Goal: Contribute content: Contribute content

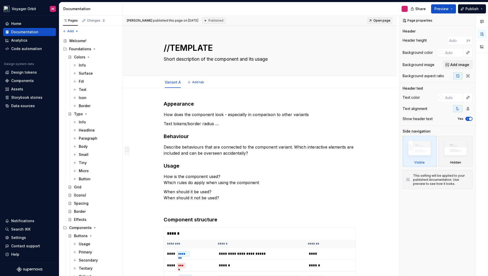
scroll to position [247, 0]
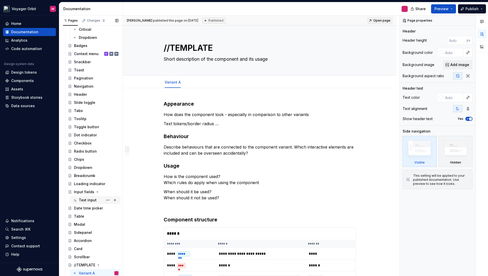
click at [87, 199] on div "Text input" at bounding box center [88, 200] width 18 height 5
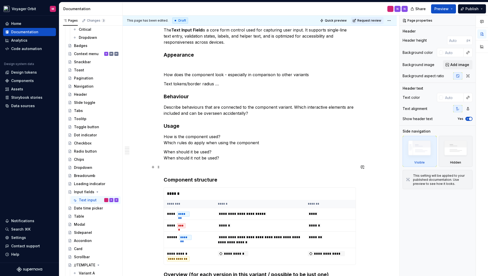
scroll to position [72, 0]
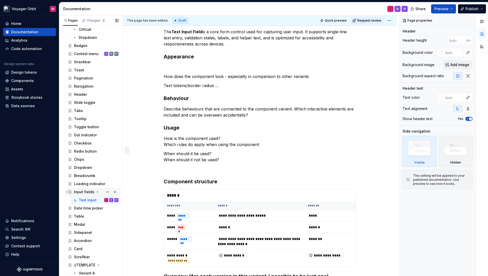
click at [81, 193] on div "Input fields" at bounding box center [84, 192] width 20 height 5
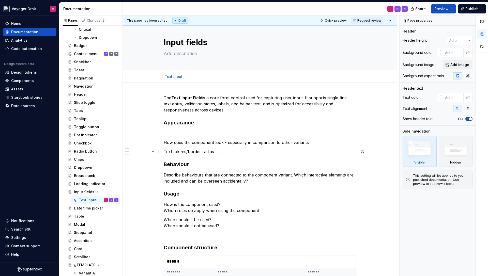
scroll to position [0, 0]
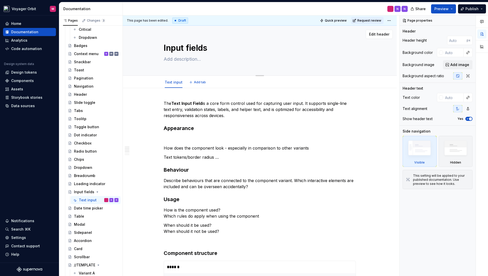
click at [173, 60] on textarea at bounding box center [259, 59] width 192 height 8
paste textarea "nput fields allow users to enter text into a UI. They typically appear in forms…"
type textarea "*"
type textarea "nput fields allow users to enter text into a UI. They typically appear in forms…"
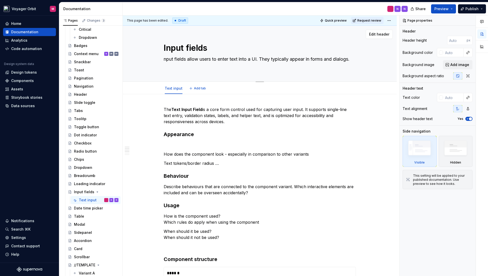
drag, startPoint x: 166, startPoint y: 59, endPoint x: 175, endPoint y: 60, distance: 8.9
click at [166, 59] on textarea "nput fields allow users to enter text into a UI. They typically appear in forms…" at bounding box center [259, 62] width 192 height 14
type textarea "*"
type textarea "Input fields allow users to enter text into a UI. They typically appear in form…"
type textarea "*"
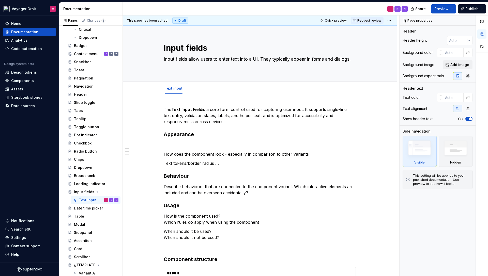
scroll to position [247, 0]
type textarea "Input fields allow users to enter text into a UI. They typically appear in form…"
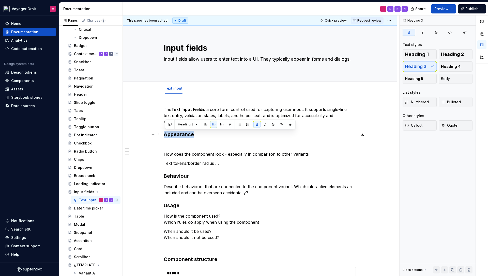
drag, startPoint x: 165, startPoint y: 135, endPoint x: 205, endPoint y: 135, distance: 40.2
click at [205, 135] on h3 "Appearance" at bounding box center [260, 134] width 192 height 7
copy strong "Appearance"
click at [158, 140] on div "This page has been edited. Draft Quick preview Request review Input fields Inpu…" at bounding box center [261, 146] width 277 height 261
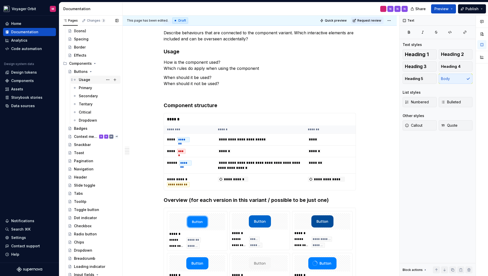
scroll to position [165, 0]
click at [86, 78] on div "Usage" at bounding box center [84, 79] width 11 height 5
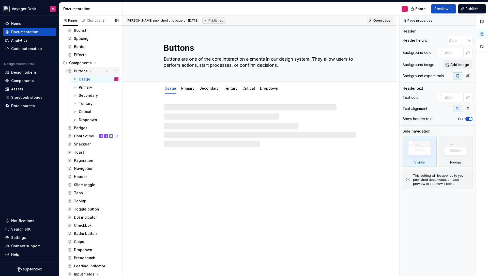
click at [81, 72] on div "Buttons" at bounding box center [81, 71] width 14 height 5
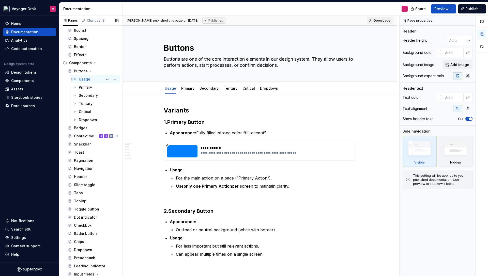
click at [81, 80] on div "Usage" at bounding box center [84, 79] width 11 height 5
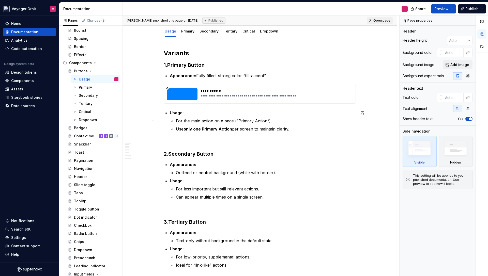
scroll to position [57, 0]
click at [91, 88] on div "Primary" at bounding box center [85, 87] width 13 height 5
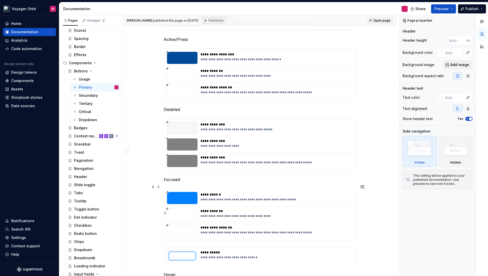
scroll to position [902, 0]
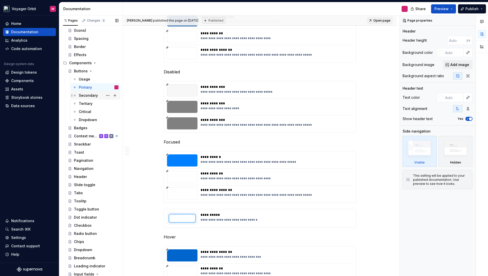
click at [91, 96] on div "Secondary" at bounding box center [88, 95] width 19 height 5
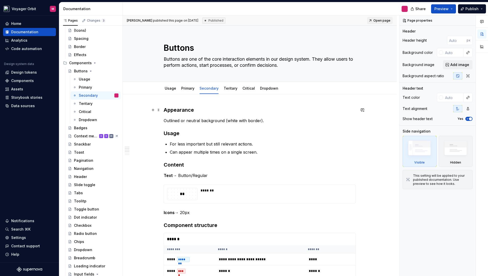
click at [170, 109] on strong "Appearance" at bounding box center [179, 110] width 30 height 6
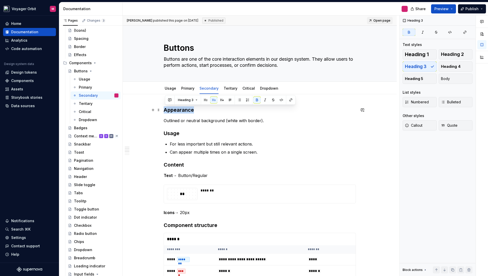
click at [170, 109] on strong "Appearance" at bounding box center [179, 110] width 30 height 6
copy strong "Appearance"
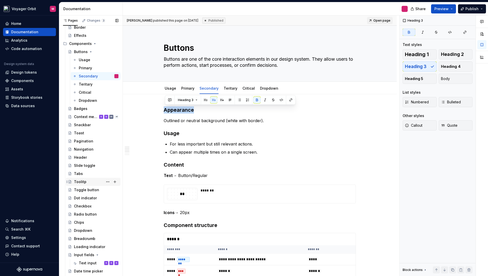
scroll to position [185, 0]
click at [85, 115] on div "Context menu" at bounding box center [86, 115] width 25 height 5
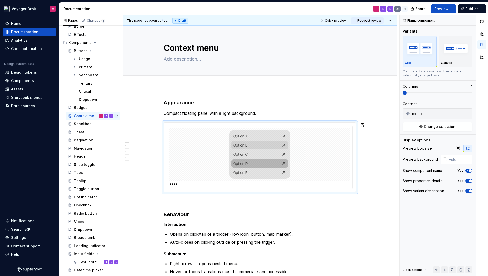
click at [184, 161] on div at bounding box center [259, 154] width 181 height 53
click at [171, 102] on strong "Appearance" at bounding box center [179, 103] width 30 height 6
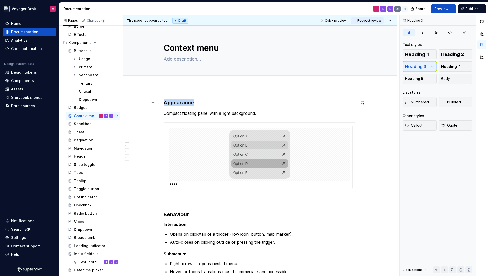
click at [171, 102] on strong "Appearance" at bounding box center [179, 103] width 30 height 6
copy strong "Appearance"
click at [141, 157] on div "**********" at bounding box center [261, 146] width 277 height 261
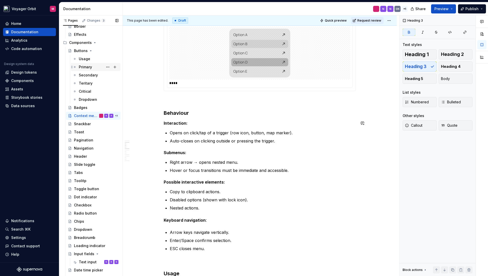
scroll to position [96, 0]
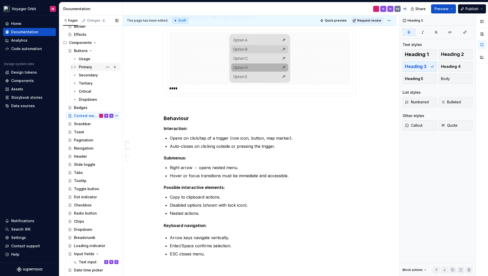
click at [81, 67] on div "Primary" at bounding box center [85, 67] width 13 height 5
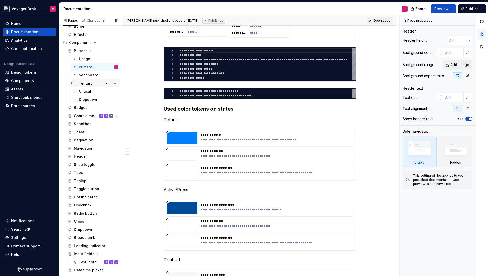
scroll to position [712, 0]
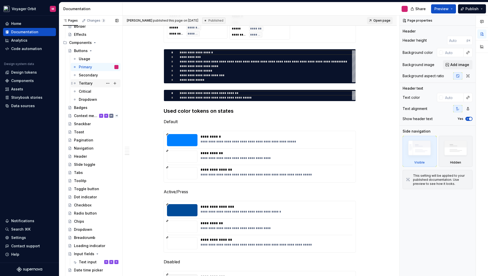
click at [92, 83] on div "Teritary" at bounding box center [99, 83] width 40 height 7
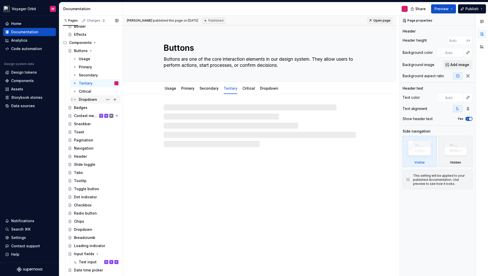
click at [89, 100] on div "Dropdown" at bounding box center [88, 99] width 18 height 5
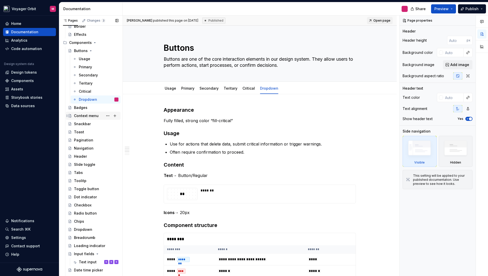
click at [80, 116] on div "Context menu" at bounding box center [86, 115] width 25 height 5
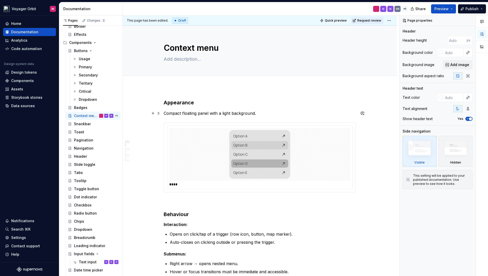
click at [213, 112] on p "Compact floating panel with a light background." at bounding box center [260, 113] width 192 height 6
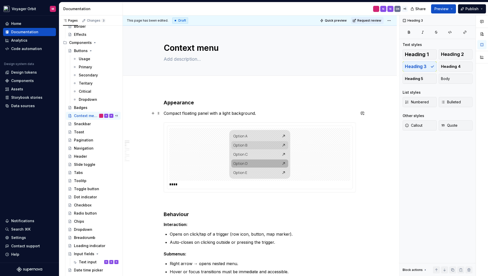
click at [215, 113] on p "Compact floating panel with a light background." at bounding box center [260, 113] width 192 height 6
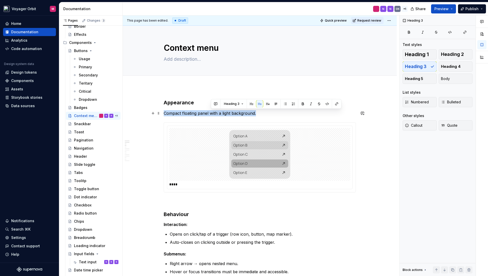
click at [215, 113] on p "Compact floating panel with a light background." at bounding box center [260, 113] width 192 height 6
copy p "Compact floating panel with a light background."
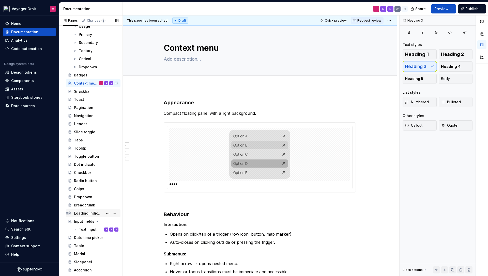
scroll to position [220, 0]
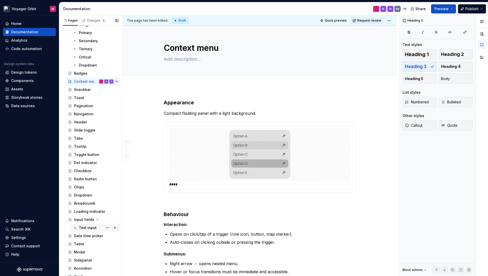
click at [84, 228] on div "Text input" at bounding box center [88, 227] width 18 height 5
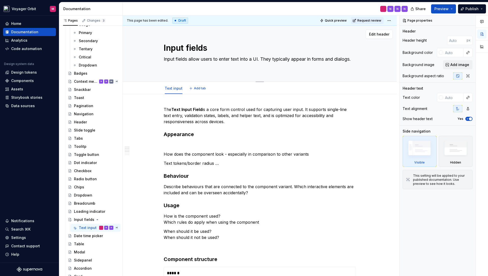
click at [188, 65] on textarea "Input fields allow users to enter text into a UI. They typically appear in form…" at bounding box center [259, 62] width 192 height 14
type textarea "*"
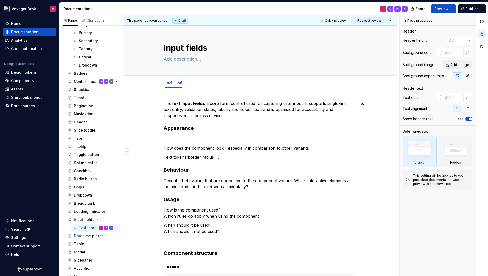
type textarea "*"
click at [182, 137] on p at bounding box center [260, 139] width 192 height 6
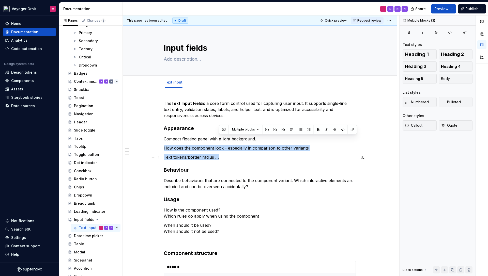
drag, startPoint x: 260, startPoint y: 141, endPoint x: 277, endPoint y: 157, distance: 23.0
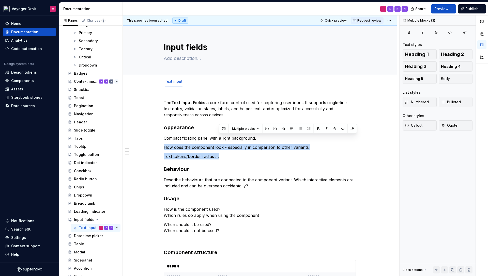
type textarea "*"
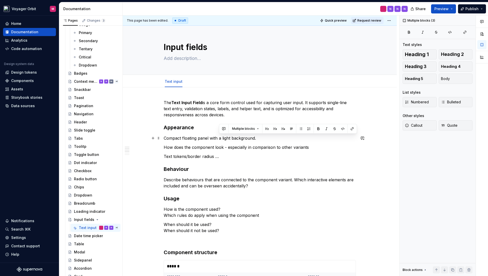
click at [174, 141] on p "Compact floating panel with a light background." at bounding box center [260, 138] width 192 height 6
click at [166, 139] on p "Compact floating panel with a light background." at bounding box center [260, 138] width 192 height 6
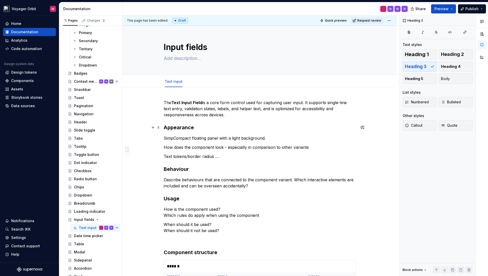
click at [189, 126] on strong "Appearance" at bounding box center [179, 128] width 30 height 6
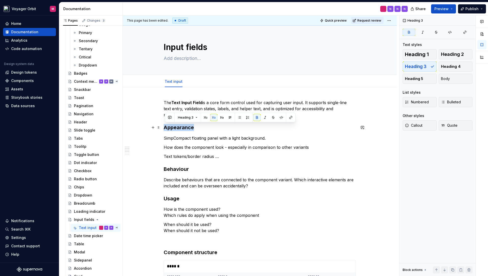
click at [189, 126] on strong "Appearance" at bounding box center [179, 128] width 30 height 6
copy strong "Appearance"
click at [161, 103] on span at bounding box center [159, 102] width 4 height 7
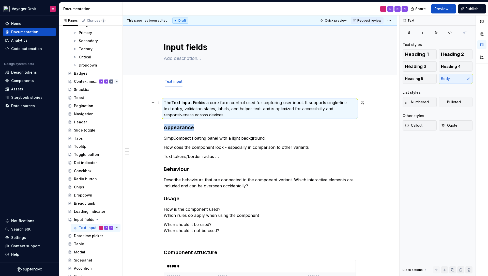
click at [269, 129] on h3 "Appearance" at bounding box center [260, 127] width 192 height 7
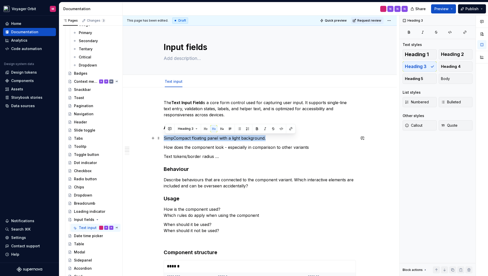
drag, startPoint x: 165, startPoint y: 138, endPoint x: 292, endPoint y: 141, distance: 126.4
click at [292, 141] on p "SimpCompact floating panel with a light background." at bounding box center [260, 138] width 192 height 6
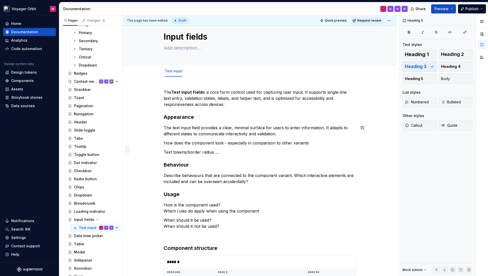
scroll to position [13, 0]
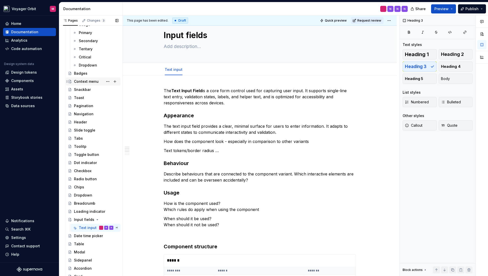
click at [86, 82] on div "Context menu" at bounding box center [86, 81] width 25 height 5
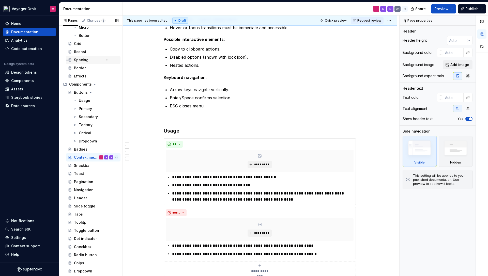
scroll to position [143, 0]
click at [82, 69] on div "Border" at bounding box center [80, 68] width 12 height 5
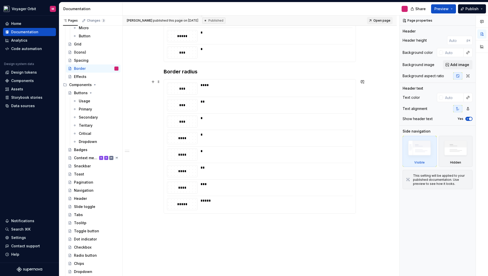
scroll to position [102, 0]
click at [84, 75] on div "Effects" at bounding box center [80, 76] width 12 height 5
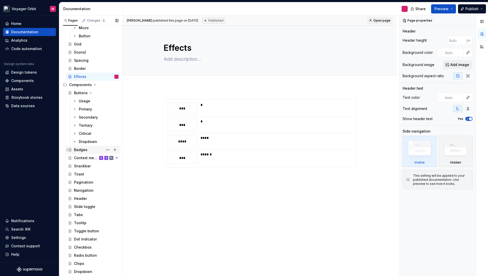
click at [85, 150] on div "Badges" at bounding box center [80, 149] width 13 height 5
click at [84, 168] on div "Snackbar" at bounding box center [82, 166] width 17 height 5
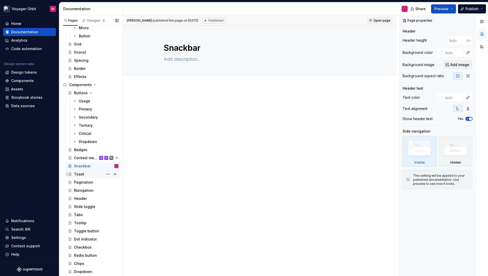
click at [80, 176] on div "Toast" at bounding box center [79, 174] width 10 height 5
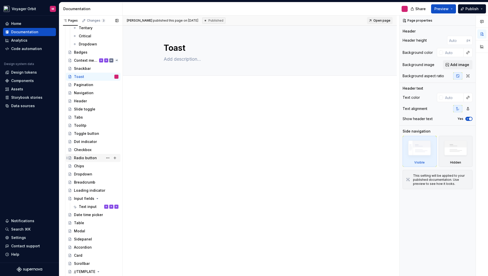
scroll to position [247, 0]
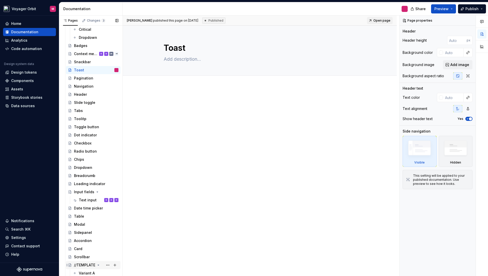
click at [81, 264] on div "//TEMPLATE" at bounding box center [84, 265] width 21 height 5
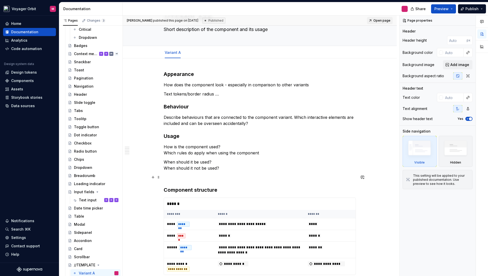
scroll to position [32, 0]
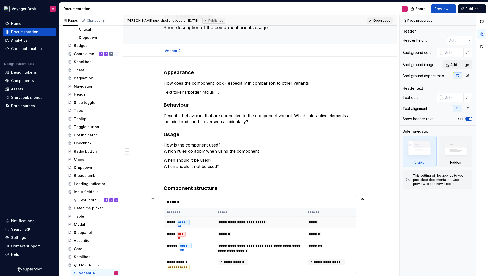
click at [187, 223] on div "*******" at bounding box center [183, 222] width 12 height 5
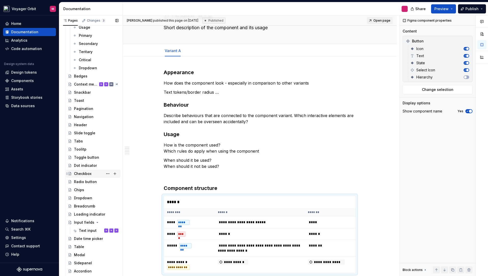
scroll to position [217, 0]
click at [82, 229] on div "Text input" at bounding box center [88, 230] width 18 height 5
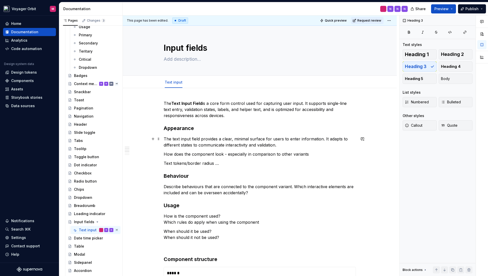
type textarea "*"
drag, startPoint x: 240, startPoint y: 140, endPoint x: 237, endPoint y: 140, distance: 2.8
click at [240, 140] on p "The text input field provides a clear, minimal surface for users to enter infor…" at bounding box center [260, 142] width 192 height 12
drag, startPoint x: 238, startPoint y: 139, endPoint x: 160, endPoint y: 133, distance: 77.8
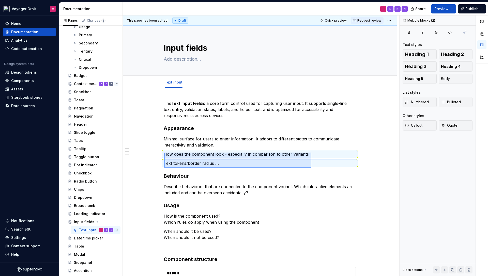
drag, startPoint x: 165, startPoint y: 153, endPoint x: 305, endPoint y: 168, distance: 140.1
click at [311, 168] on div "This page has been edited. Draft Quick preview Request review Input fields Edit…" at bounding box center [261, 146] width 277 height 261
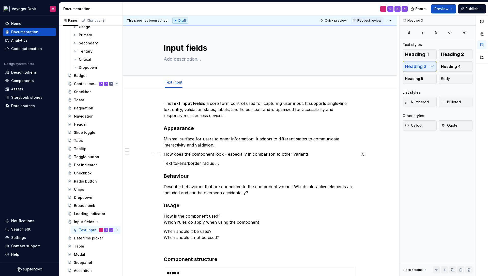
click at [239, 154] on p "How does the component look - especially in comparison to other variants" at bounding box center [260, 154] width 192 height 6
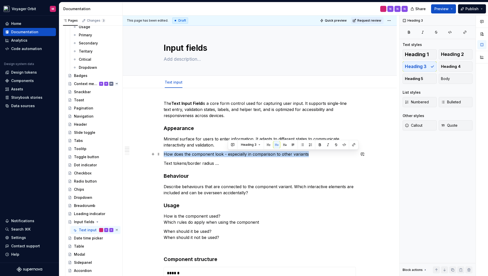
click at [239, 154] on p "How does the component look - especially in comparison to other variants" at bounding box center [260, 154] width 192 height 6
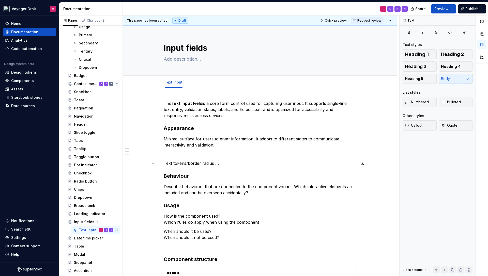
drag, startPoint x: 208, startPoint y: 164, endPoint x: 216, endPoint y: 164, distance: 8.1
click at [208, 164] on p "Text tokens/border radius …" at bounding box center [260, 163] width 192 height 6
click at [201, 164] on p "Text tokens/border radius …" at bounding box center [260, 163] width 192 height 6
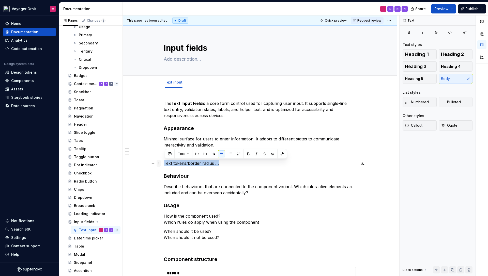
click at [159, 164] on span at bounding box center [159, 163] width 4 height 7
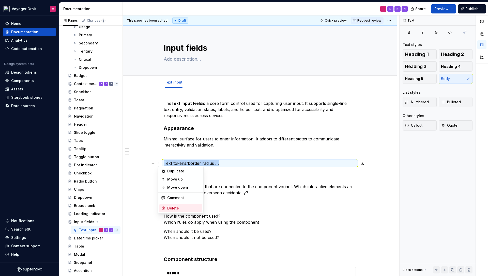
drag, startPoint x: 179, startPoint y: 207, endPoint x: 178, endPoint y: 185, distance: 22.2
click at [179, 207] on div "Delete" at bounding box center [183, 208] width 33 height 5
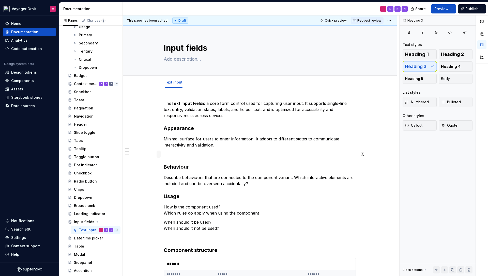
click at [160, 155] on span at bounding box center [159, 154] width 4 height 7
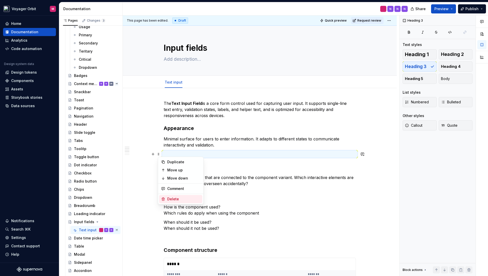
drag, startPoint x: 174, startPoint y: 199, endPoint x: 180, endPoint y: 174, distance: 25.5
click at [174, 199] on div "Delete" at bounding box center [183, 199] width 33 height 5
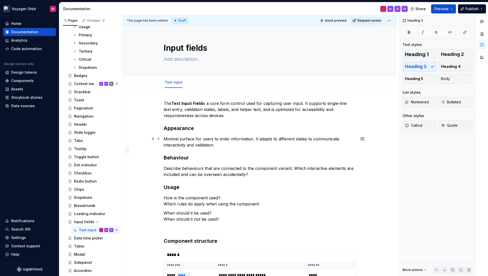
click at [229, 140] on p "Minimal surface for users to enter information. It adapts to different states t…" at bounding box center [260, 142] width 192 height 12
click at [237, 146] on p "Minimal surface for users to enter information. It adapts to different states t…" at bounding box center [260, 142] width 192 height 12
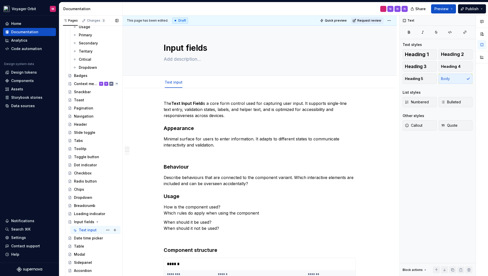
click at [86, 230] on div "Text input" at bounding box center [88, 230] width 18 height 5
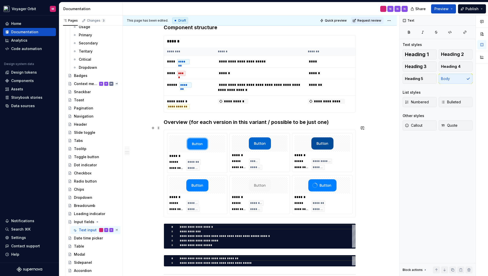
scroll to position [223, 0]
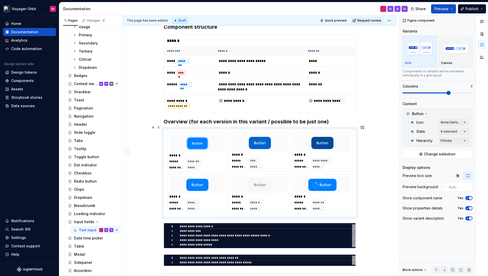
click at [192, 142] on img at bounding box center [197, 143] width 22 height 13
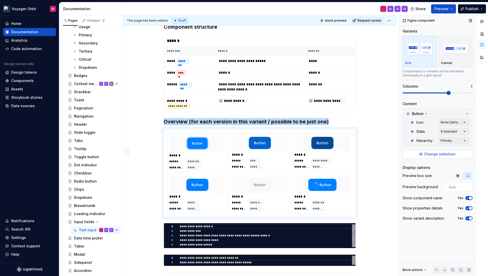
click at [427, 156] on span "Change selection" at bounding box center [440, 154] width 32 height 5
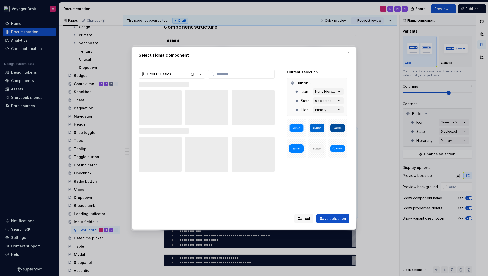
type textarea "*"
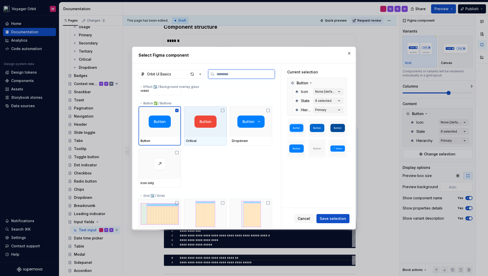
scroll to position [0, 0]
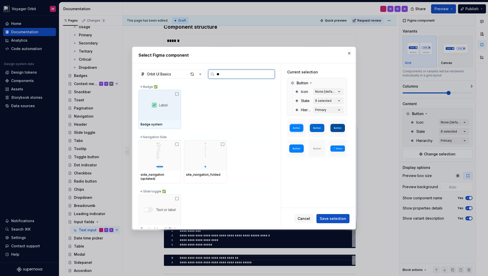
type input "*"
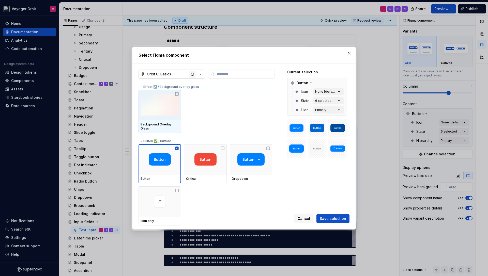
click at [192, 75] on div "button" at bounding box center [192, 74] width 7 height 7
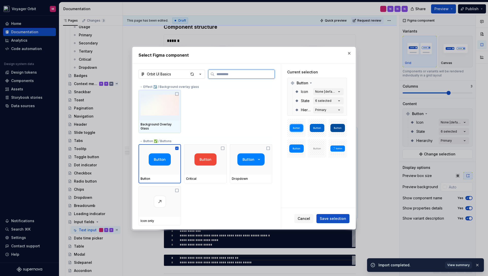
click at [224, 74] on input "search" at bounding box center [245, 74] width 60 height 5
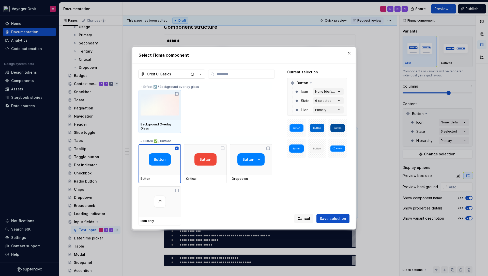
type textarea "*"
click at [200, 74] on icon "button" at bounding box center [200, 74] width 1 height 1
click at [226, 73] on div "Select Figma component Orbit UI Basics → Effect ☑️ / Background overlay glass B…" at bounding box center [244, 138] width 488 height 276
click at [226, 73] on input "search" at bounding box center [245, 74] width 60 height 5
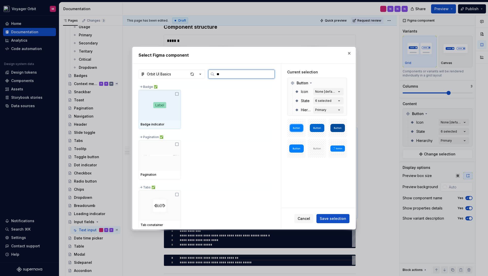
type input "*"
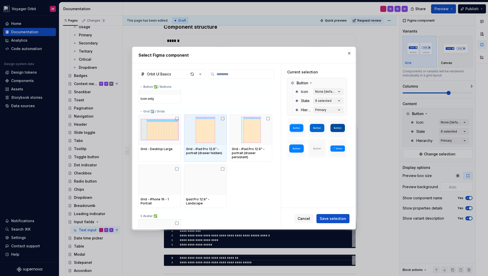
scroll to position [241, 0]
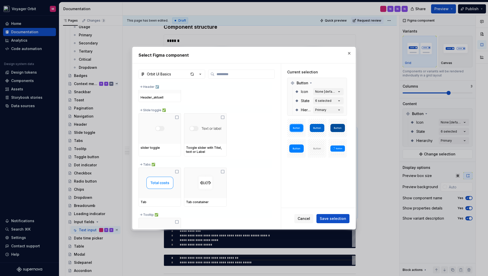
type textarea "*"
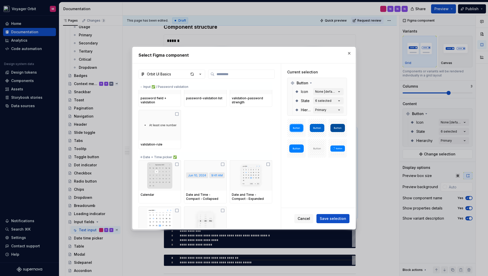
scroll to position [964, 0]
click at [220, 71] on label at bounding box center [241, 74] width 67 height 9
click at [220, 72] on input "search" at bounding box center [245, 74] width 60 height 5
paste input "**********"
type input "**********"
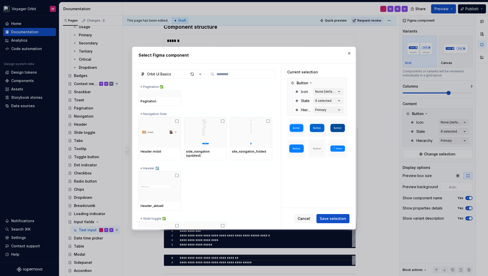
scroll to position [643, 0]
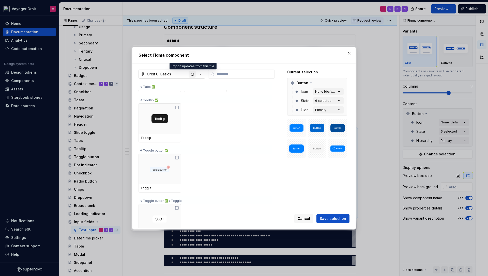
click at [191, 74] on div "button" at bounding box center [192, 74] width 7 height 7
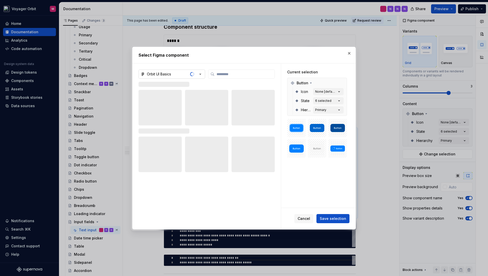
click at [202, 74] on icon "button" at bounding box center [200, 74] width 5 height 5
click at [212, 58] on div "Select Figma component Orbit UI Basics Current selection Button Icon None [defa…" at bounding box center [244, 138] width 488 height 276
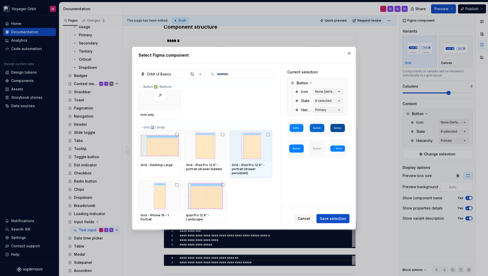
scroll to position [0, 0]
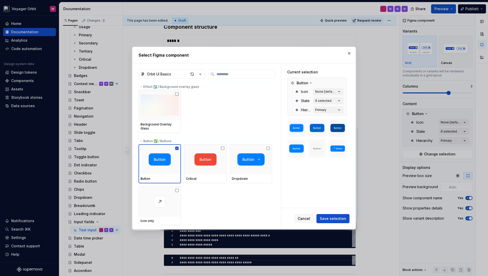
drag, startPoint x: 349, startPoint y: 53, endPoint x: 346, endPoint y: 53, distance: 2.8
click at [349, 53] on button "button" at bounding box center [349, 53] width 7 height 7
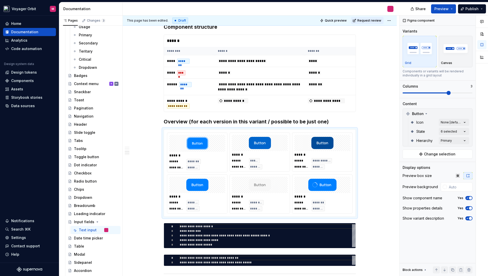
type textarea "*"
